Goal: Check status

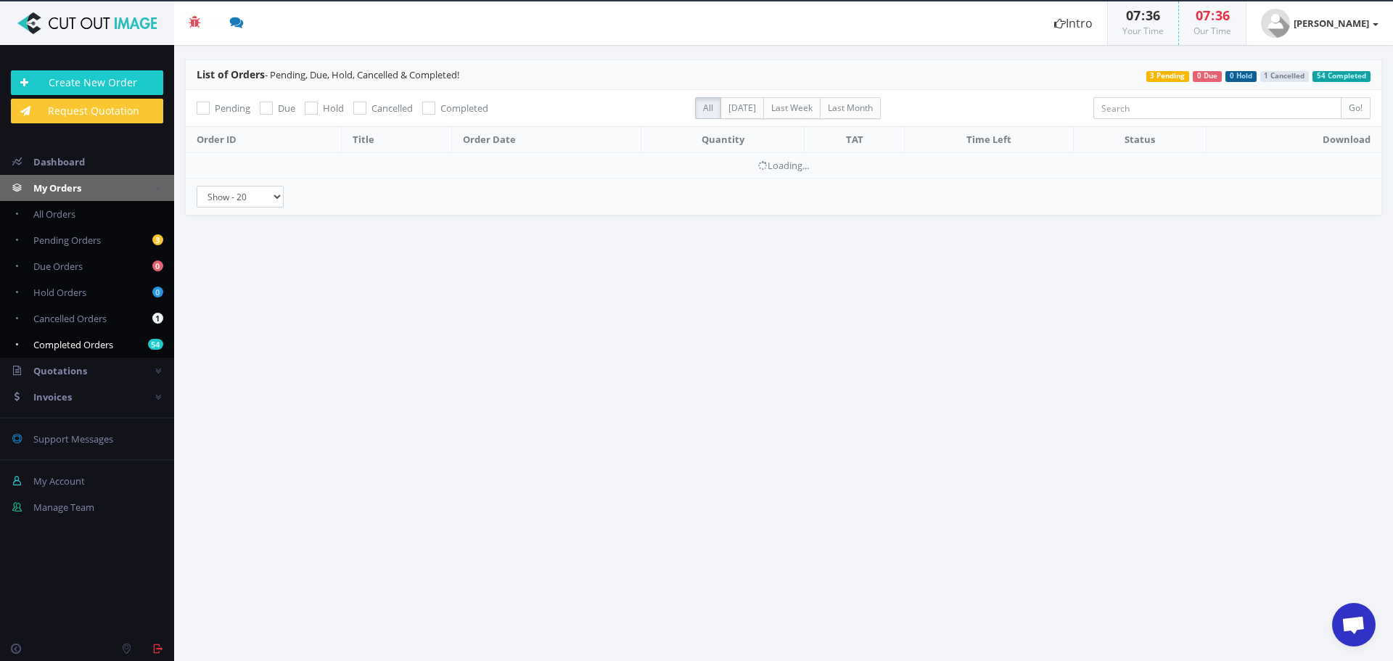
click at [86, 351] on link "54 Completed Orders" at bounding box center [87, 345] width 174 height 26
checkbox input "true"
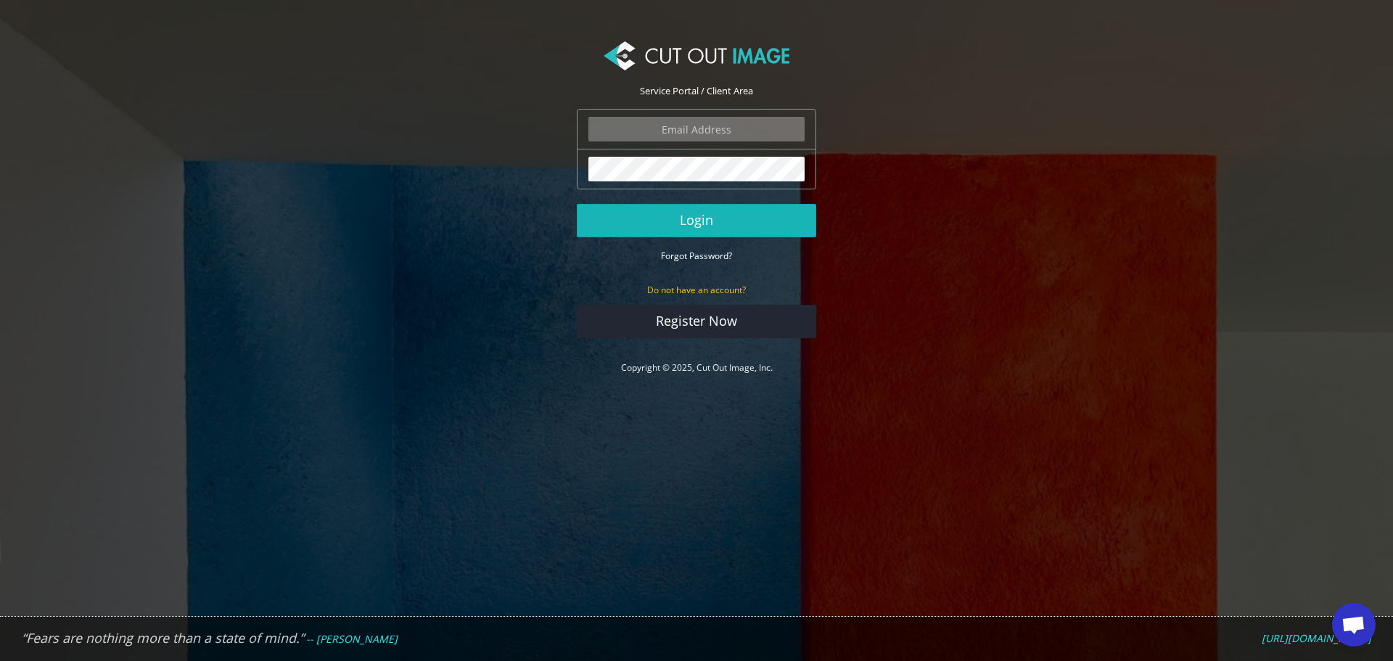
type input "[PERSON_NAME][EMAIL_ADDRESS][DOMAIN_NAME]"
click at [752, 234] on button "Login" at bounding box center [696, 220] width 239 height 33
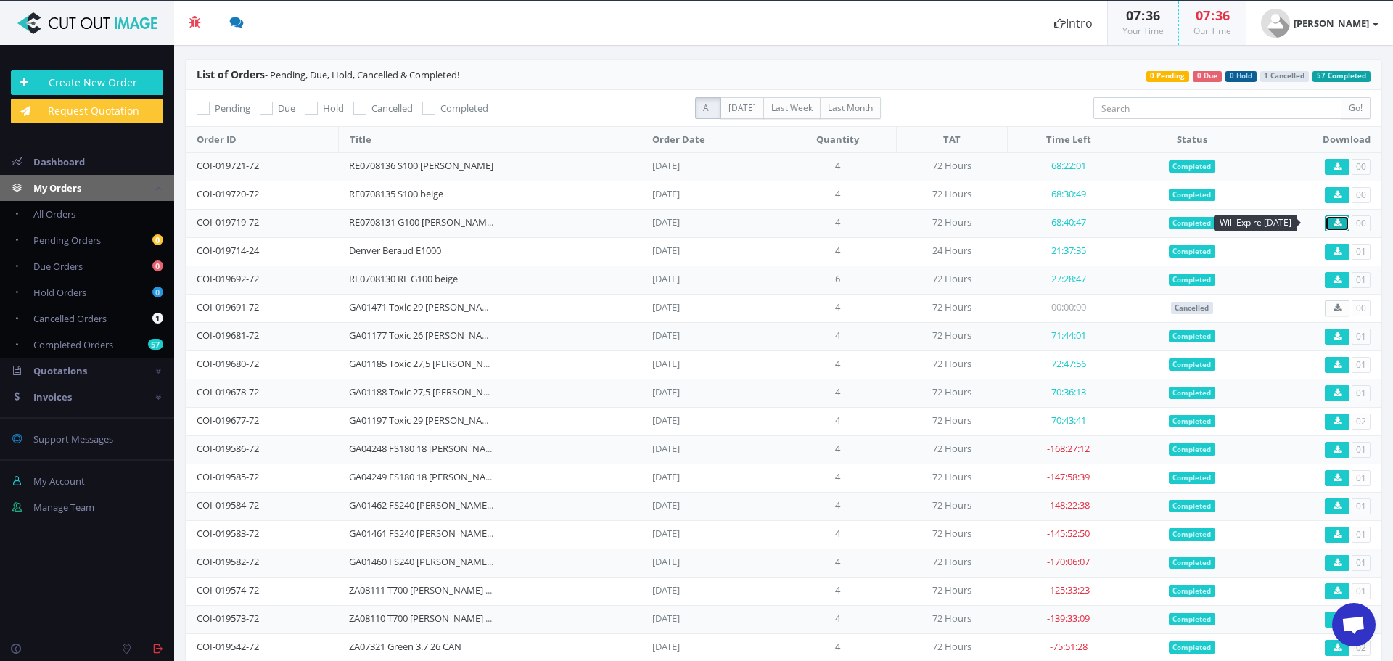
click at [1330, 228] on link at bounding box center [1337, 224] width 25 height 16
click at [362, 224] on link "RE0708131 G100 [PERSON_NAME]" at bounding box center [422, 222] width 146 height 13
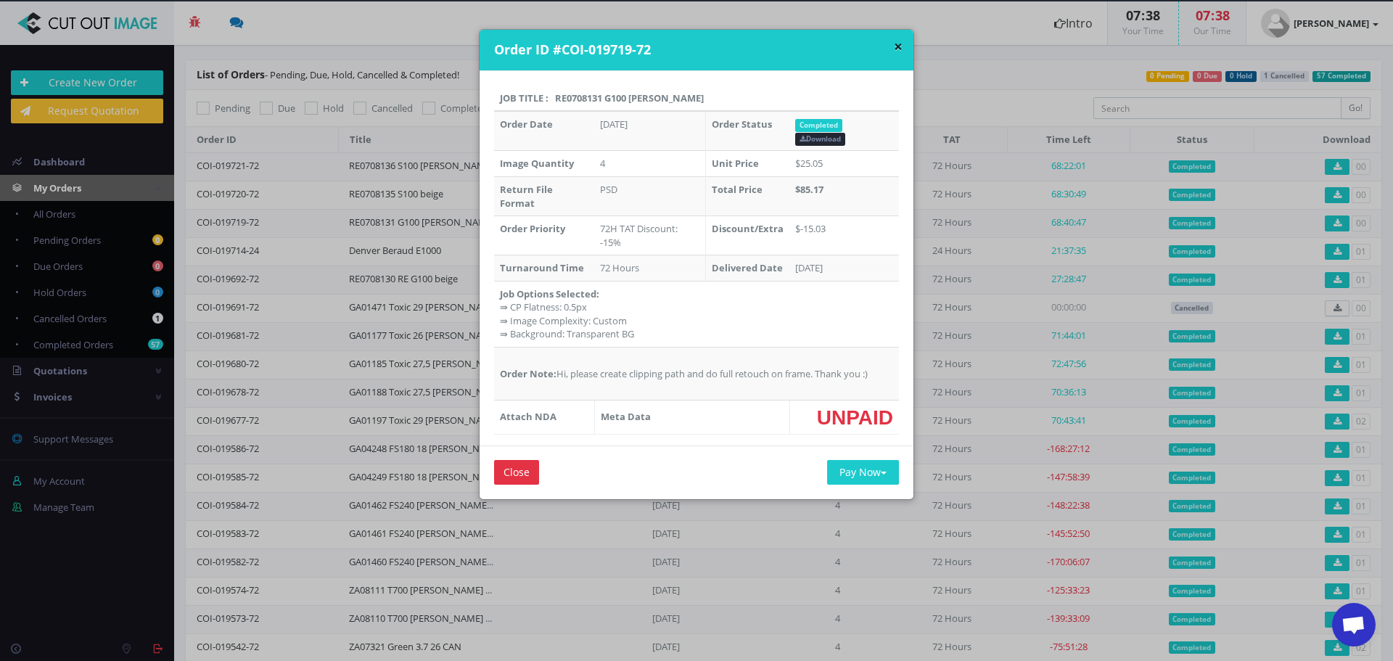
click at [563, 97] on th "Job Title : RE0708131 G100 [PERSON_NAME]" at bounding box center [696, 99] width 405 height 26
copy th "RE0708131"
click at [837, 306] on td "Job Options Selected: ⇛ CP Flatness: 0.5px ⇛ Image Complexity: Custom ⇛ Backgro…" at bounding box center [696, 314] width 405 height 66
drag, startPoint x: 507, startPoint y: 475, endPoint x: 541, endPoint y: 455, distance: 40.0
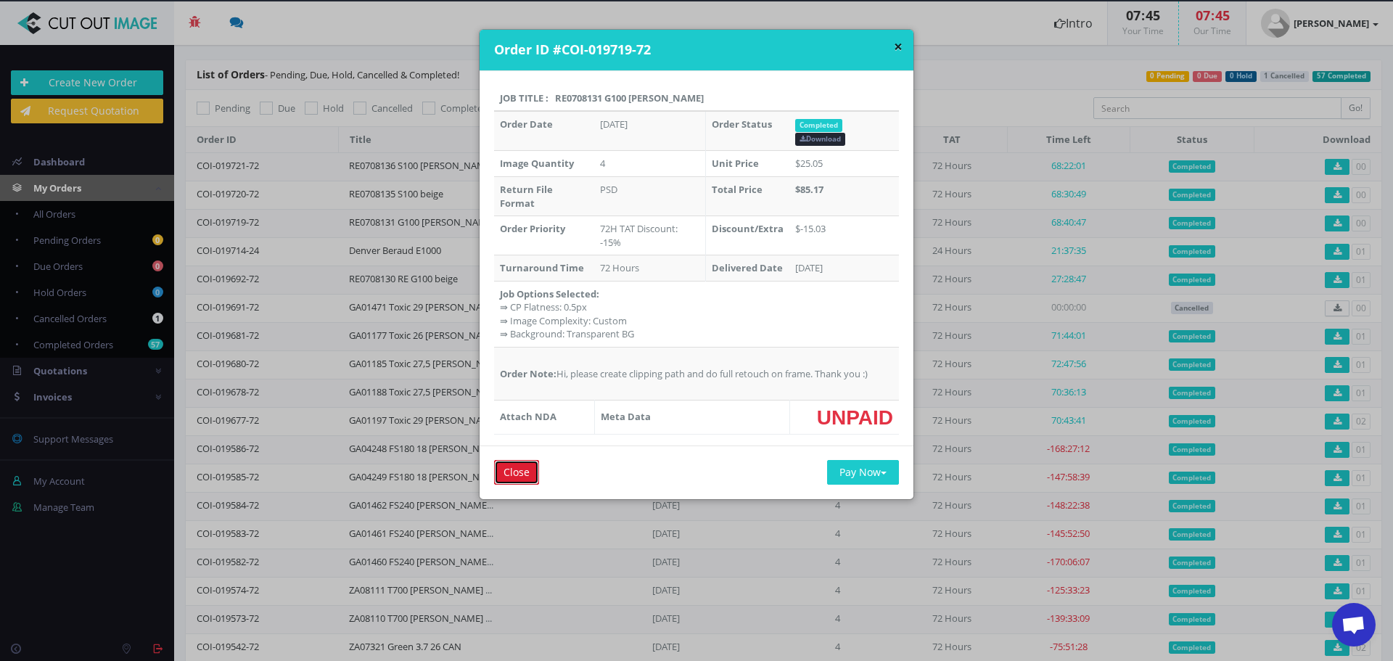
click at [507, 475] on input "Close" at bounding box center [516, 472] width 45 height 25
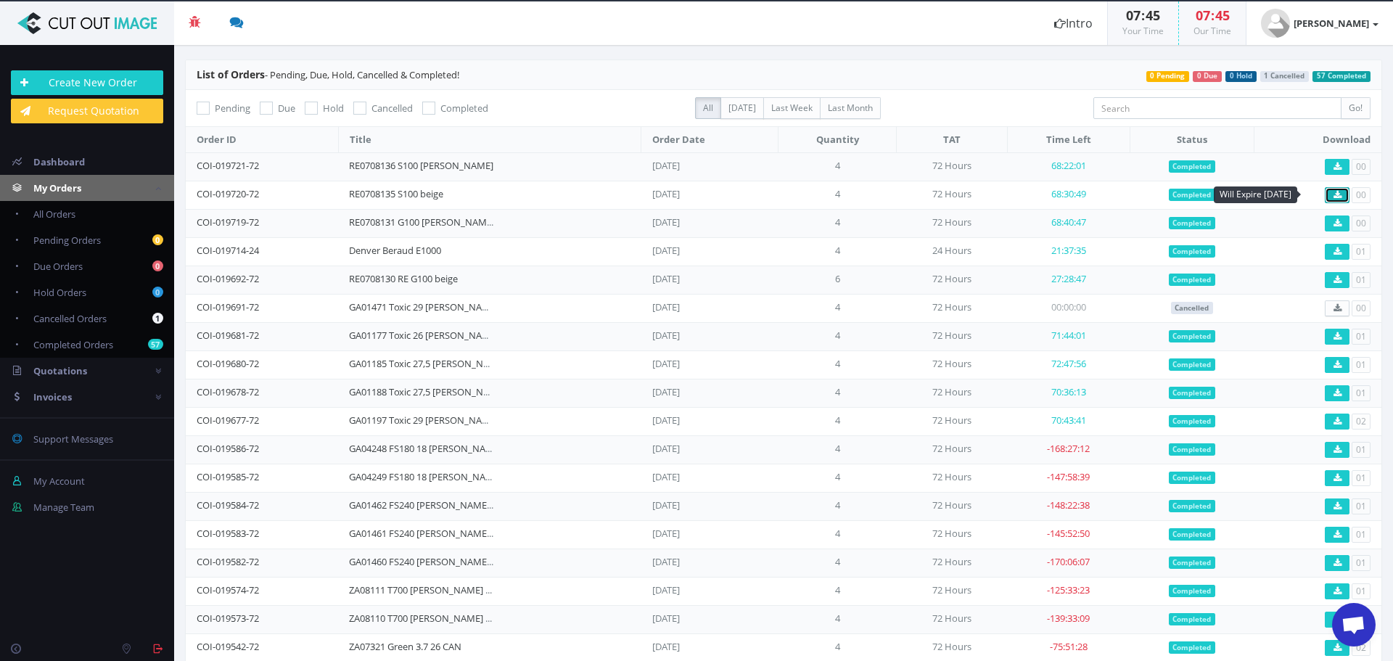
click at [1334, 189] on link at bounding box center [1337, 195] width 25 height 16
click at [1334, 167] on icon at bounding box center [1338, 167] width 8 height 9
